Goal: Information Seeking & Learning: Learn about a topic

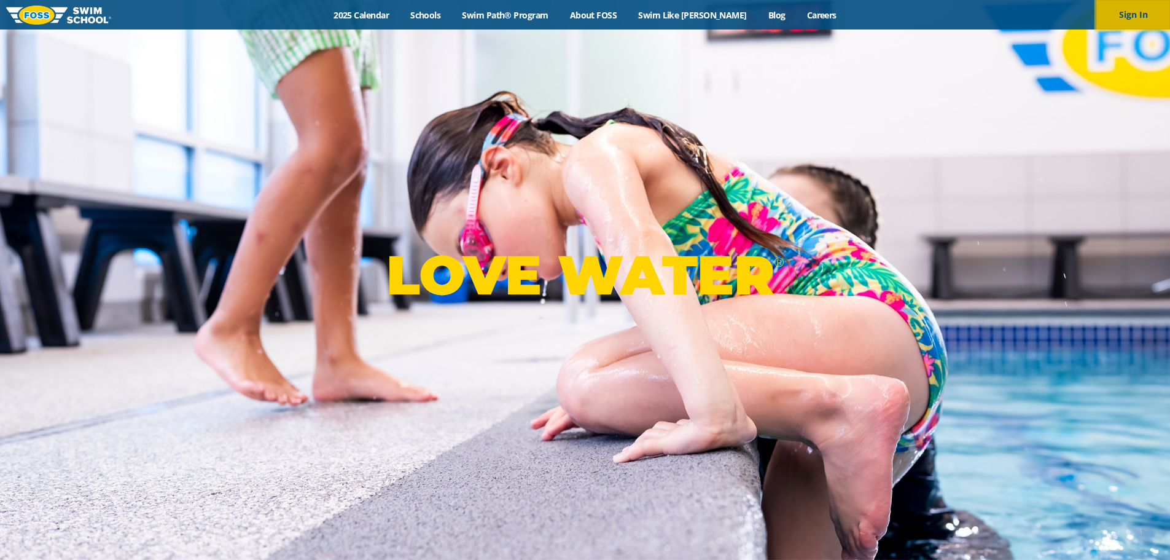
click at [1134, 9] on button "Sign In" at bounding box center [1133, 14] width 74 height 29
click at [388, 15] on link "2025 Calendar" at bounding box center [361, 15] width 77 height 12
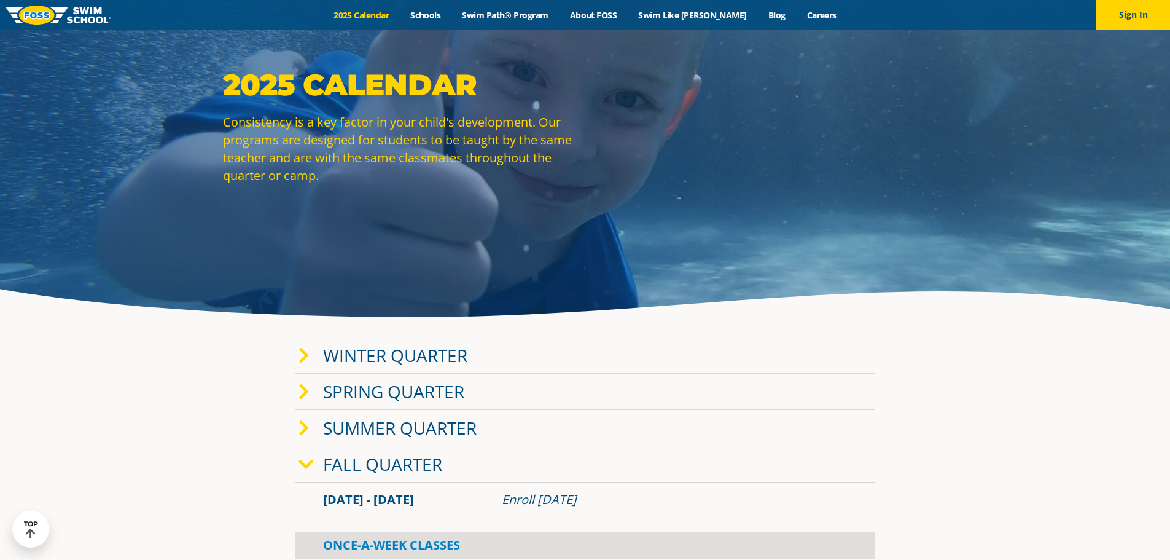
click at [365, 468] on link "Fall Quarter" at bounding box center [382, 463] width 119 height 23
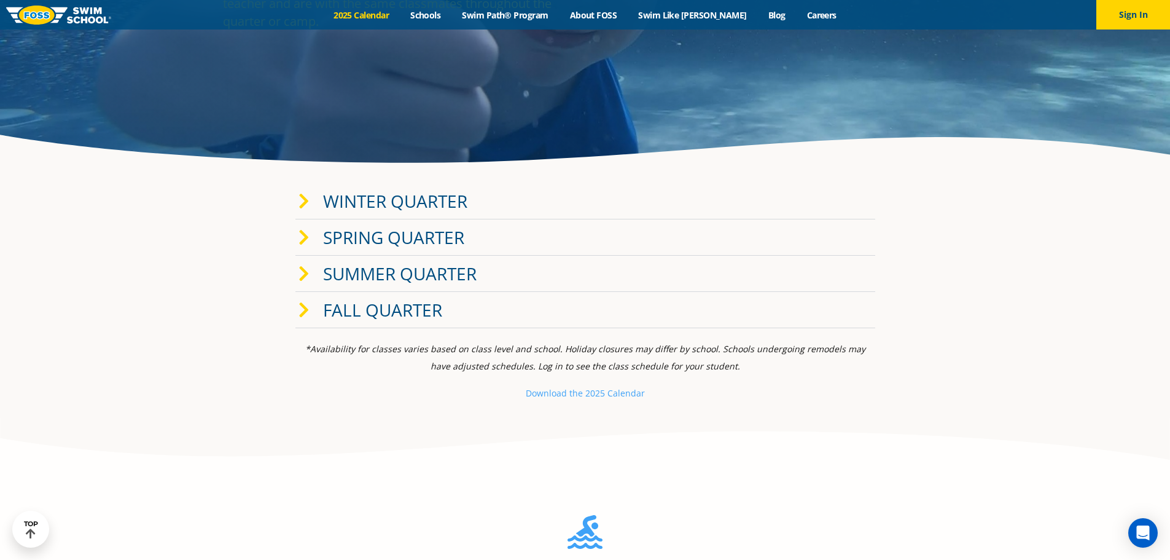
scroll to position [246, 0]
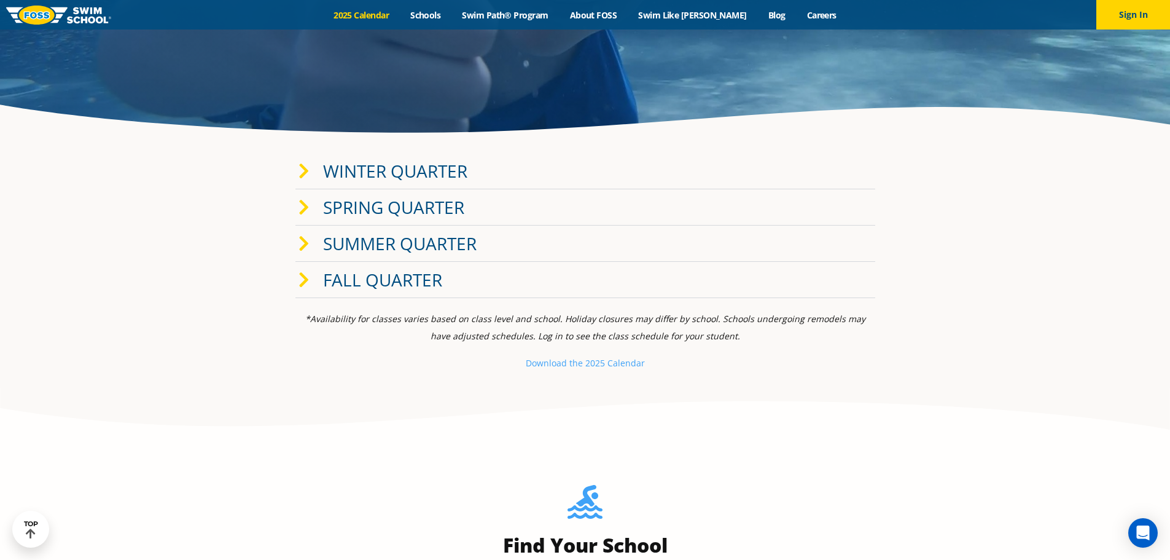
click at [362, 283] on link "Fall Quarter" at bounding box center [382, 279] width 119 height 23
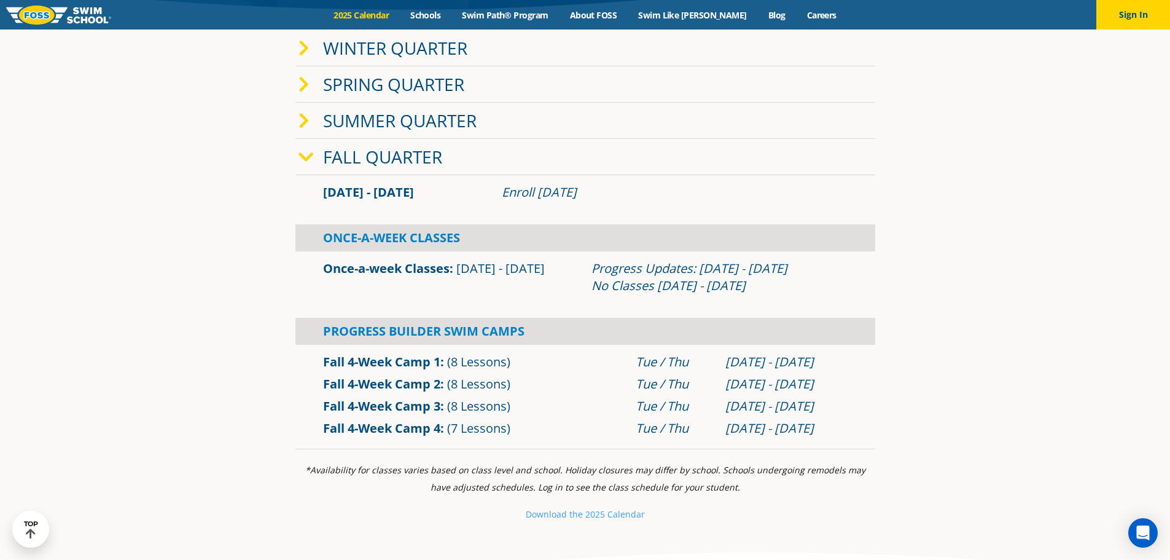
click at [228, 402] on section "Winter Quarter [DATE] - [DATE] Enroll [DATE] Once-A-Week Classes" at bounding box center [585, 239] width 737 height 431
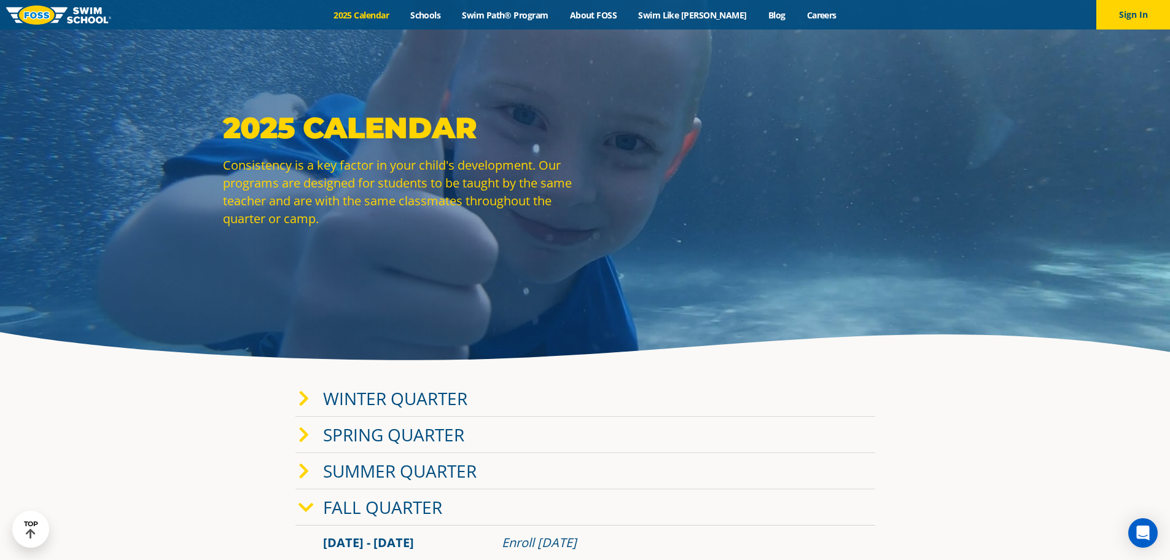
scroll to position [0, 0]
